Goal: Information Seeking & Learning: Understand process/instructions

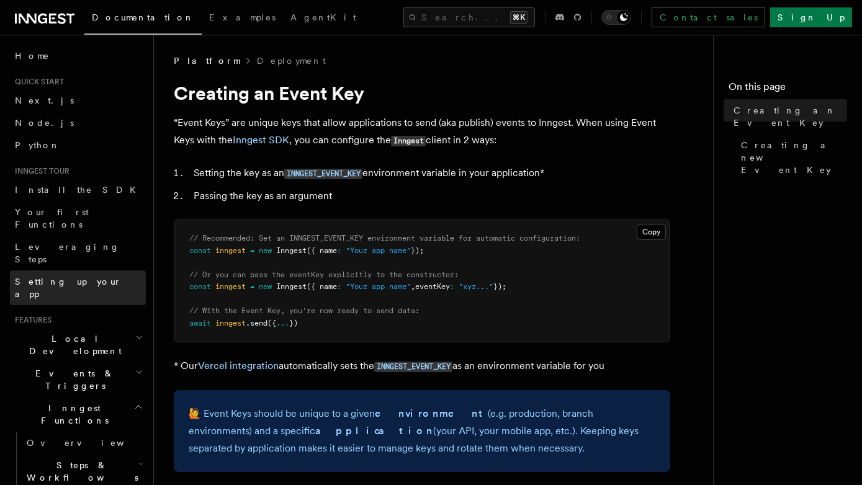
click at [88, 277] on span "Setting up your app" at bounding box center [68, 288] width 107 height 22
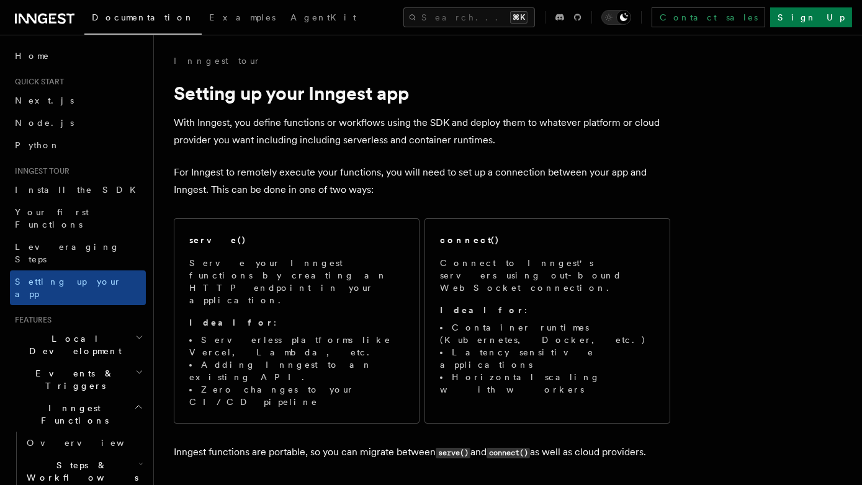
scroll to position [22, 0]
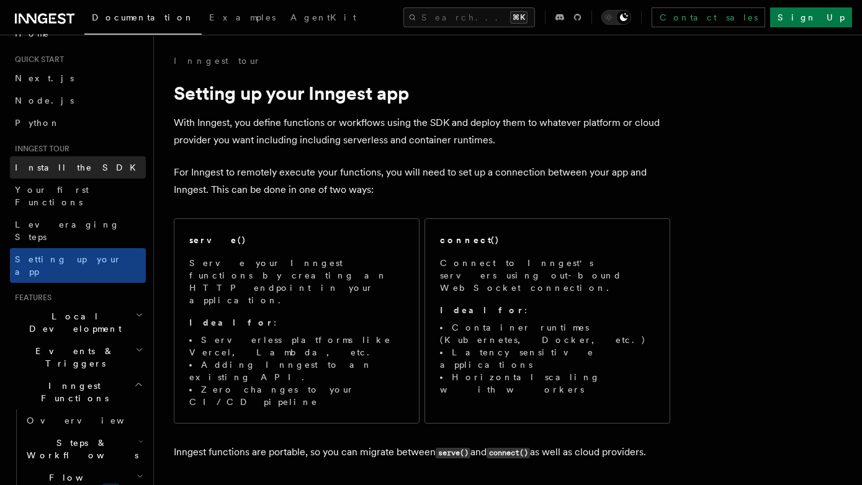
click at [82, 171] on link "Install the SDK" at bounding box center [78, 167] width 136 height 22
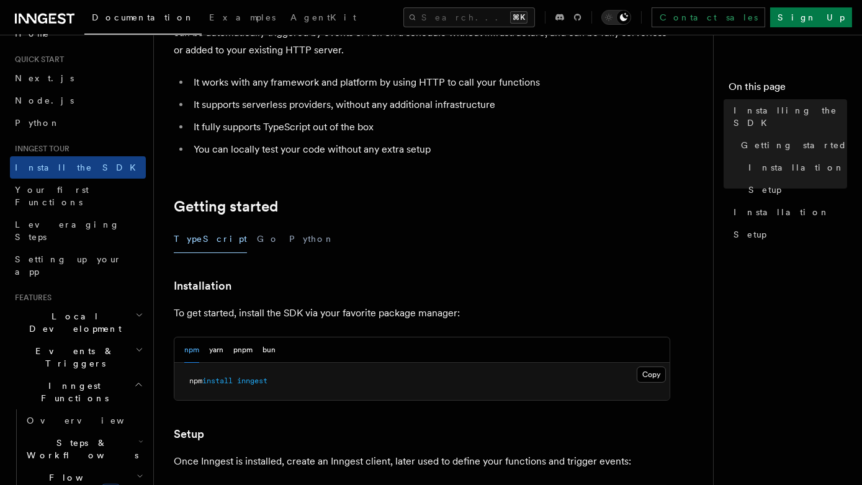
scroll to position [87, 0]
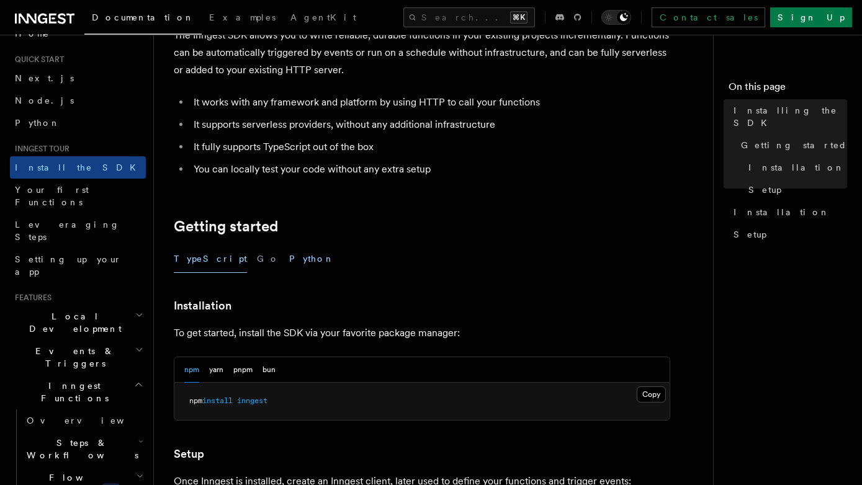
click at [289, 261] on button "Python" at bounding box center [311, 259] width 45 height 28
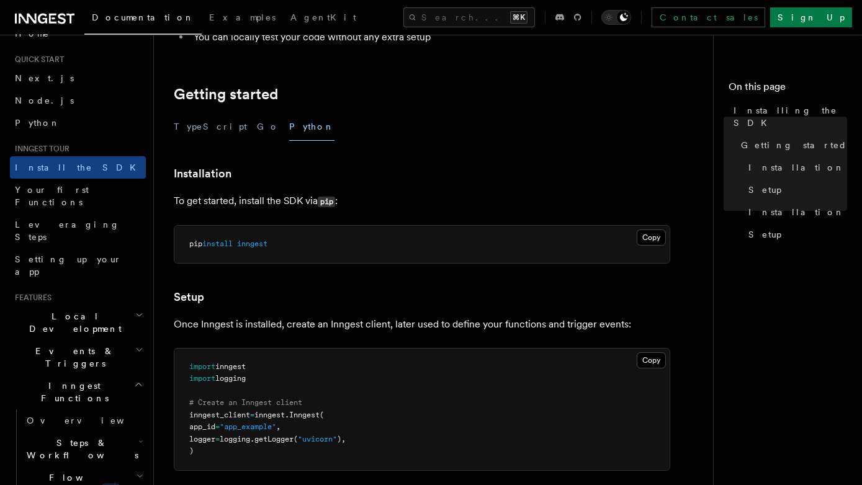
scroll to position [144, 0]
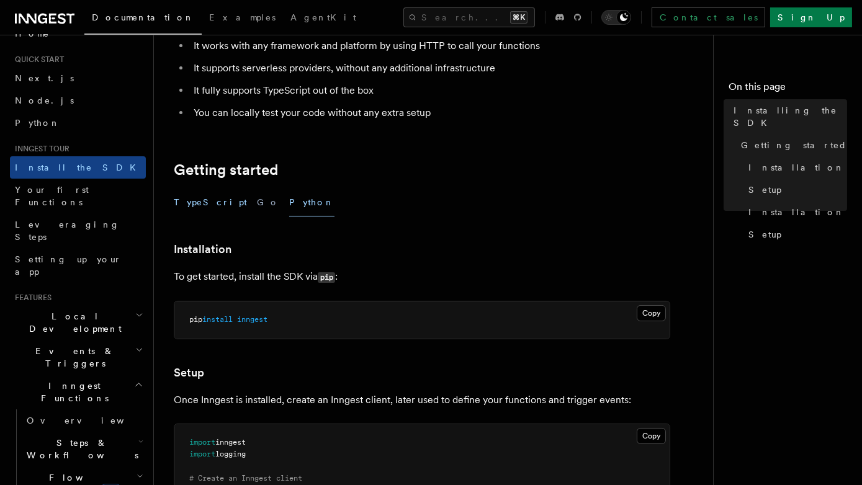
click at [210, 205] on button "TypeScript" at bounding box center [210, 203] width 73 height 28
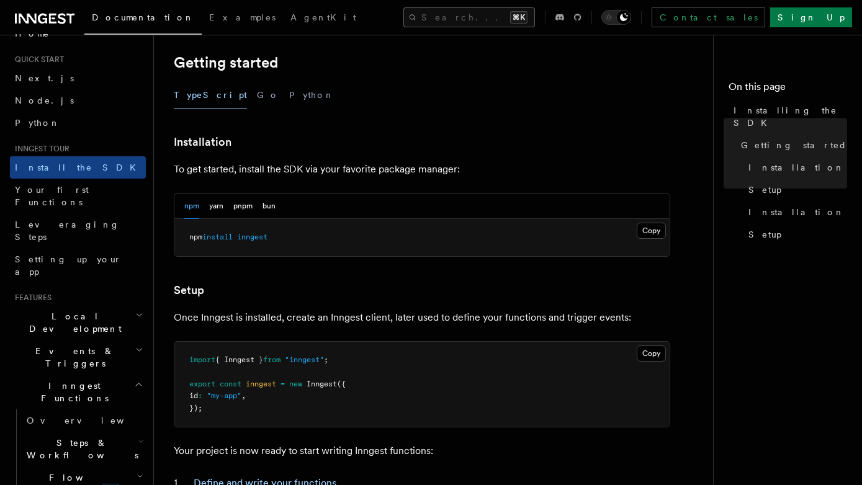
scroll to position [254, 0]
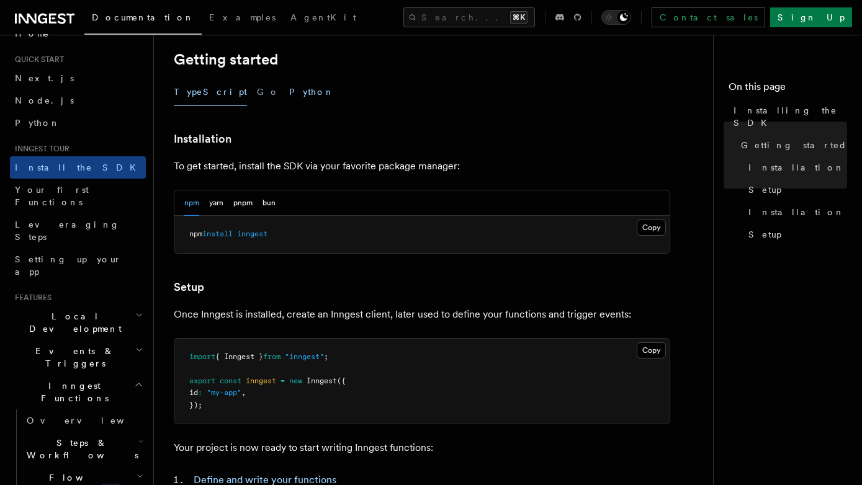
click at [289, 89] on button "Python" at bounding box center [311, 92] width 45 height 28
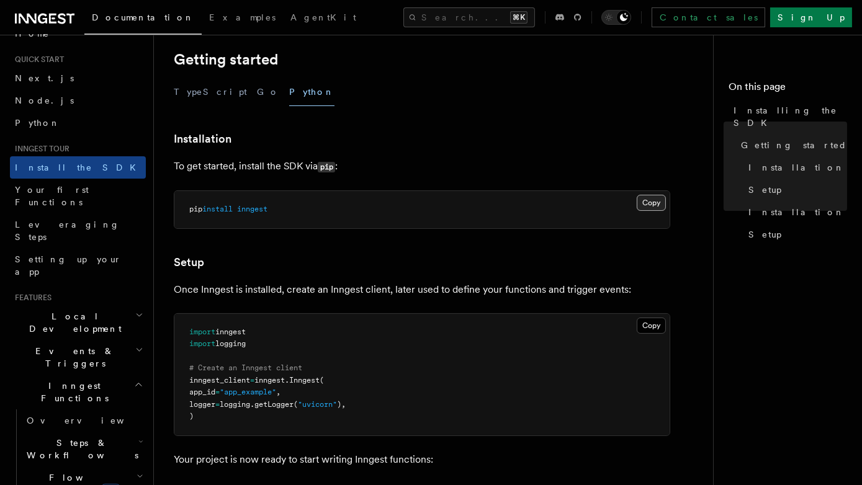
click at [650, 204] on button "Copy Copied" at bounding box center [651, 203] width 29 height 16
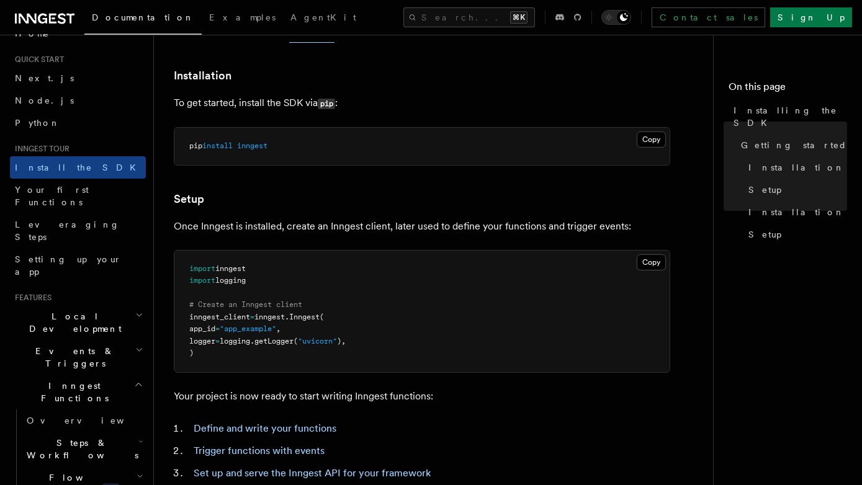
scroll to position [379, 0]
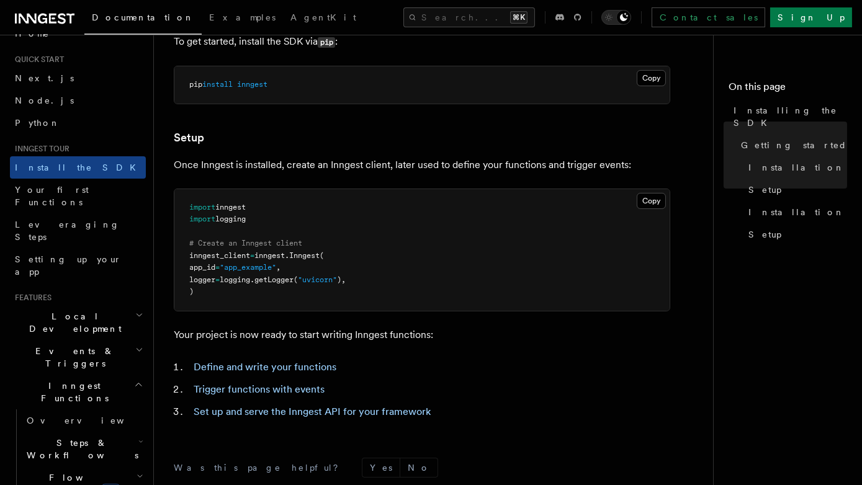
click at [633, 269] on pre "import inngest import logging # Create an Inngest client inngest_client = innge…" at bounding box center [421, 250] width 495 height 122
click at [656, 203] on button "Copy Copied" at bounding box center [651, 201] width 29 height 16
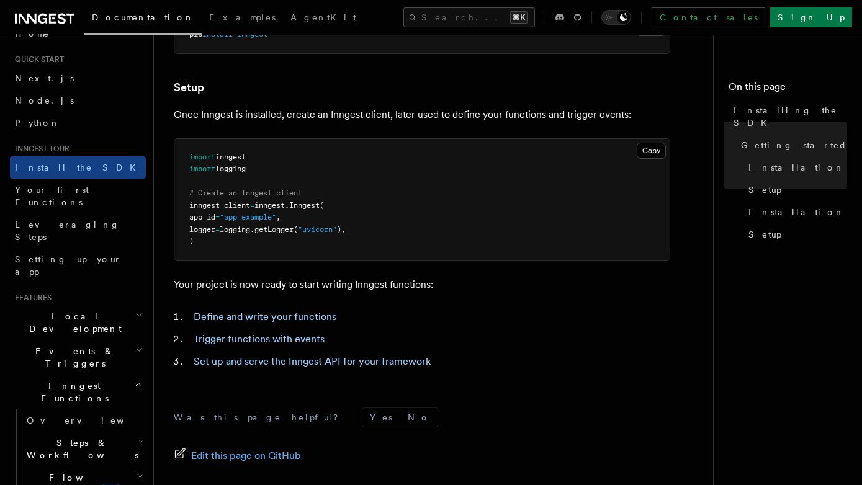
scroll to position [503, 0]
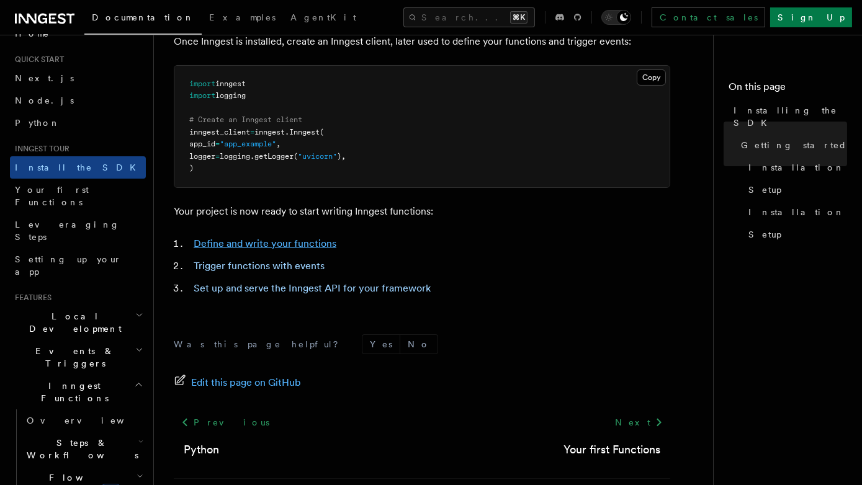
click at [300, 243] on link "Define and write your functions" at bounding box center [265, 244] width 143 height 12
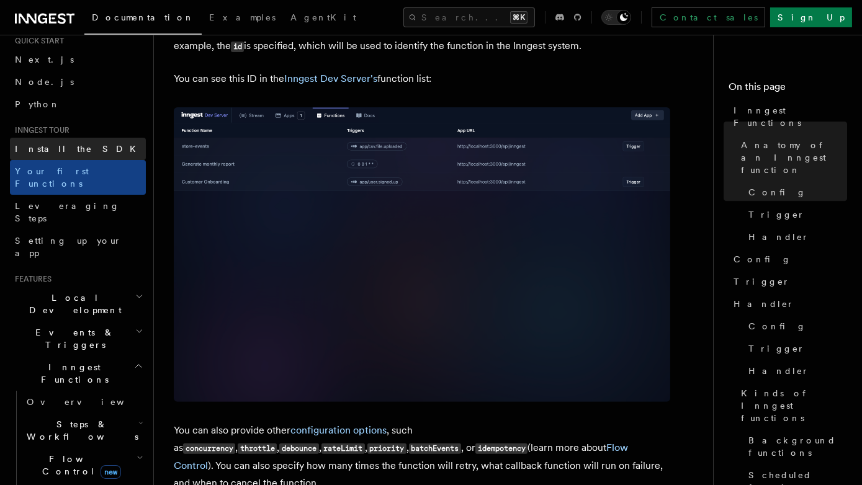
scroll to position [62, 0]
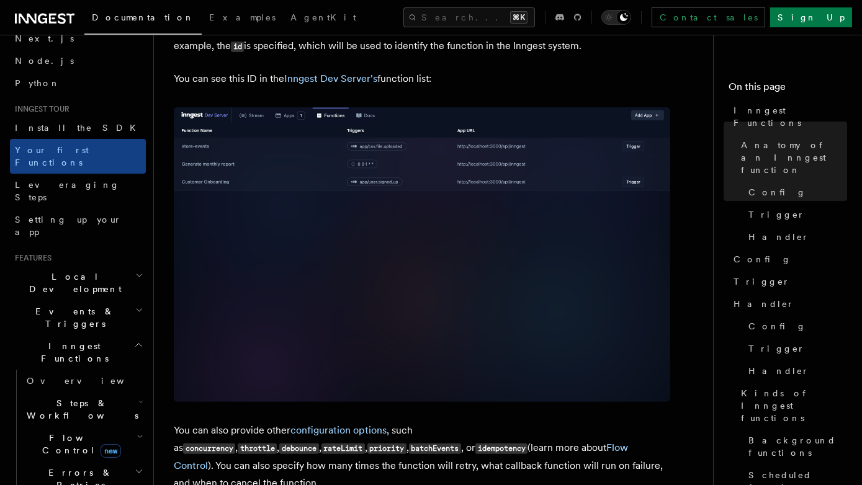
click at [69, 266] on h2 "Local Development" at bounding box center [78, 283] width 136 height 35
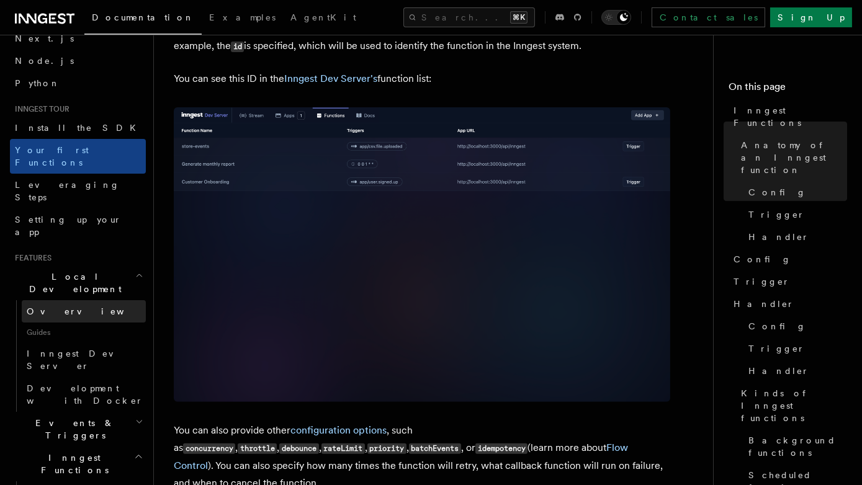
click at [63, 307] on span "Overview" at bounding box center [91, 312] width 128 height 10
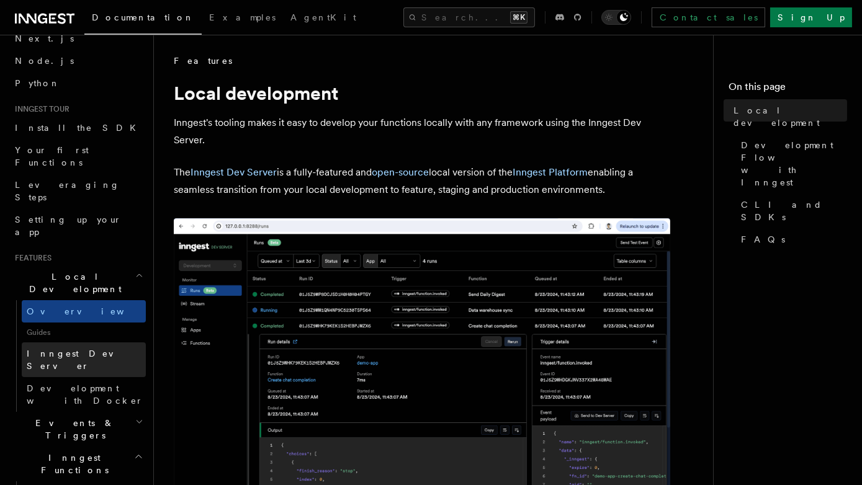
click at [75, 343] on link "Inngest Dev Server" at bounding box center [84, 360] width 124 height 35
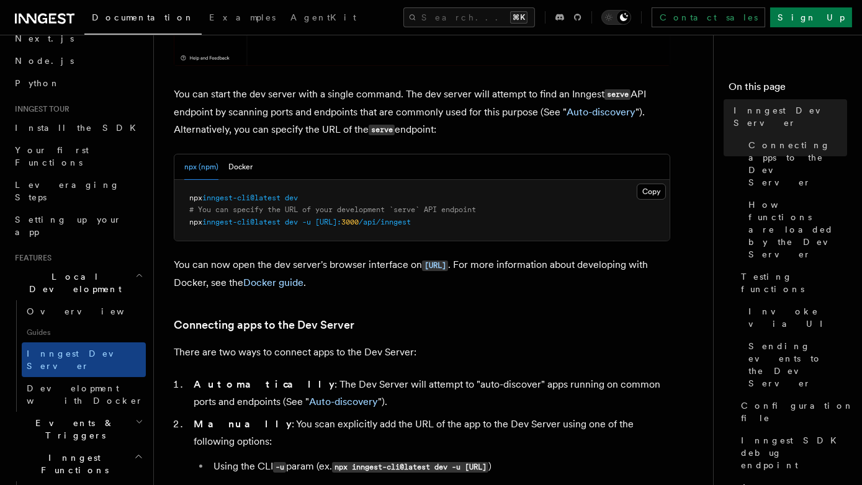
scroll to position [479, 0]
